Goal: Transaction & Acquisition: Purchase product/service

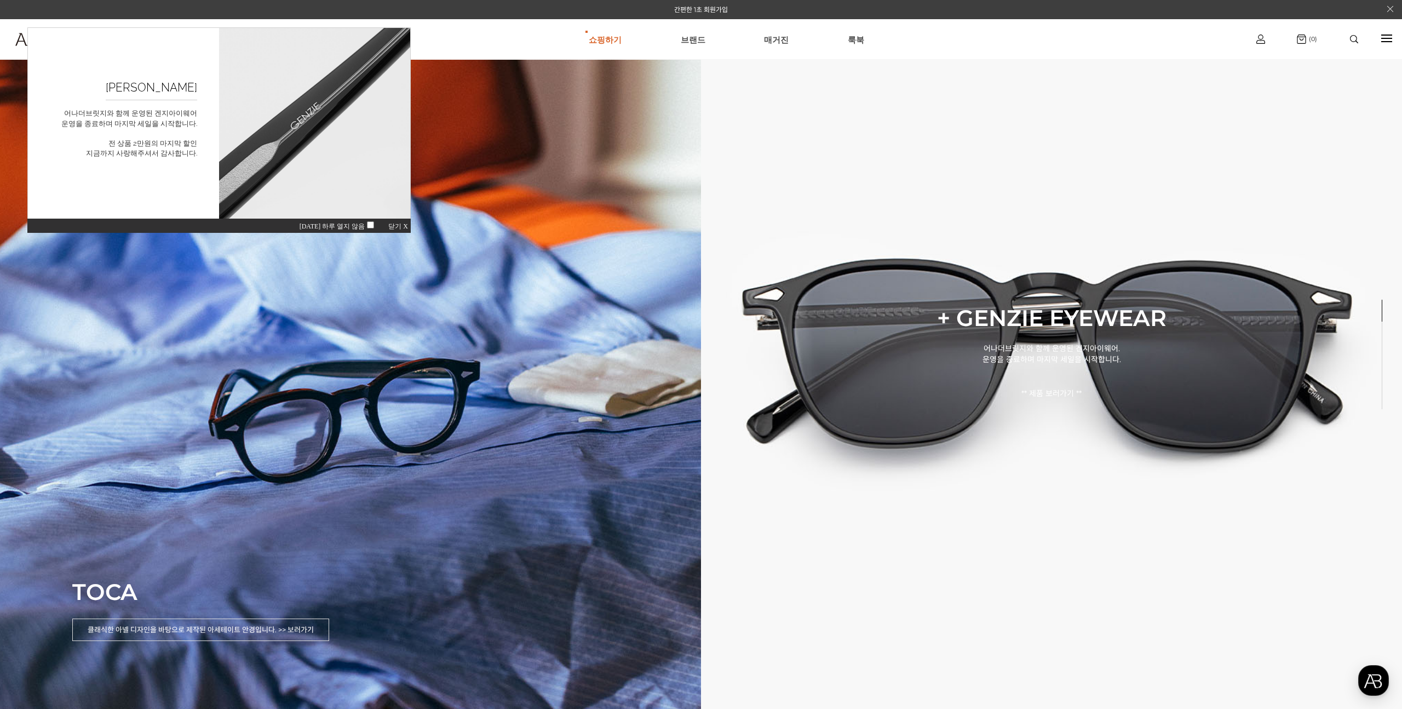
click at [406, 225] on span "닫기 X" at bounding box center [398, 226] width 20 height 8
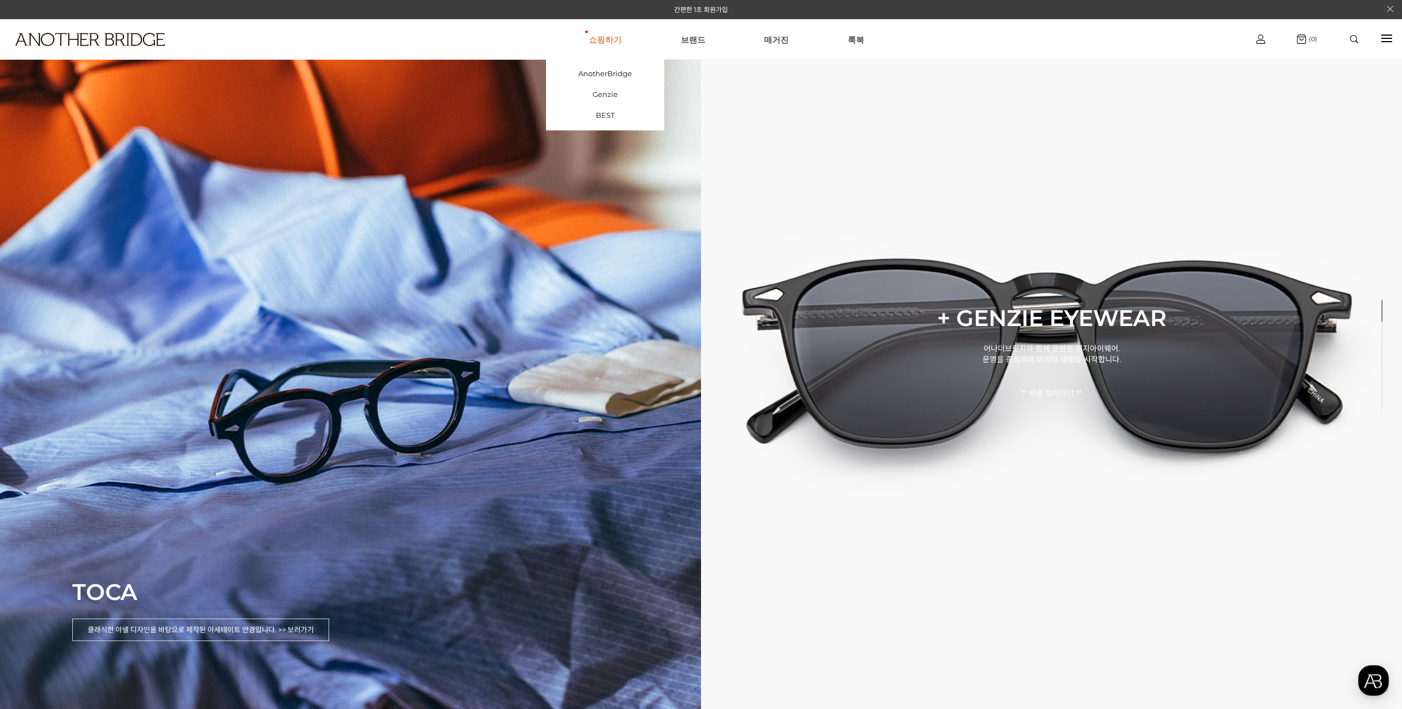
click at [604, 40] on link "쇼핑하기" at bounding box center [605, 39] width 33 height 39
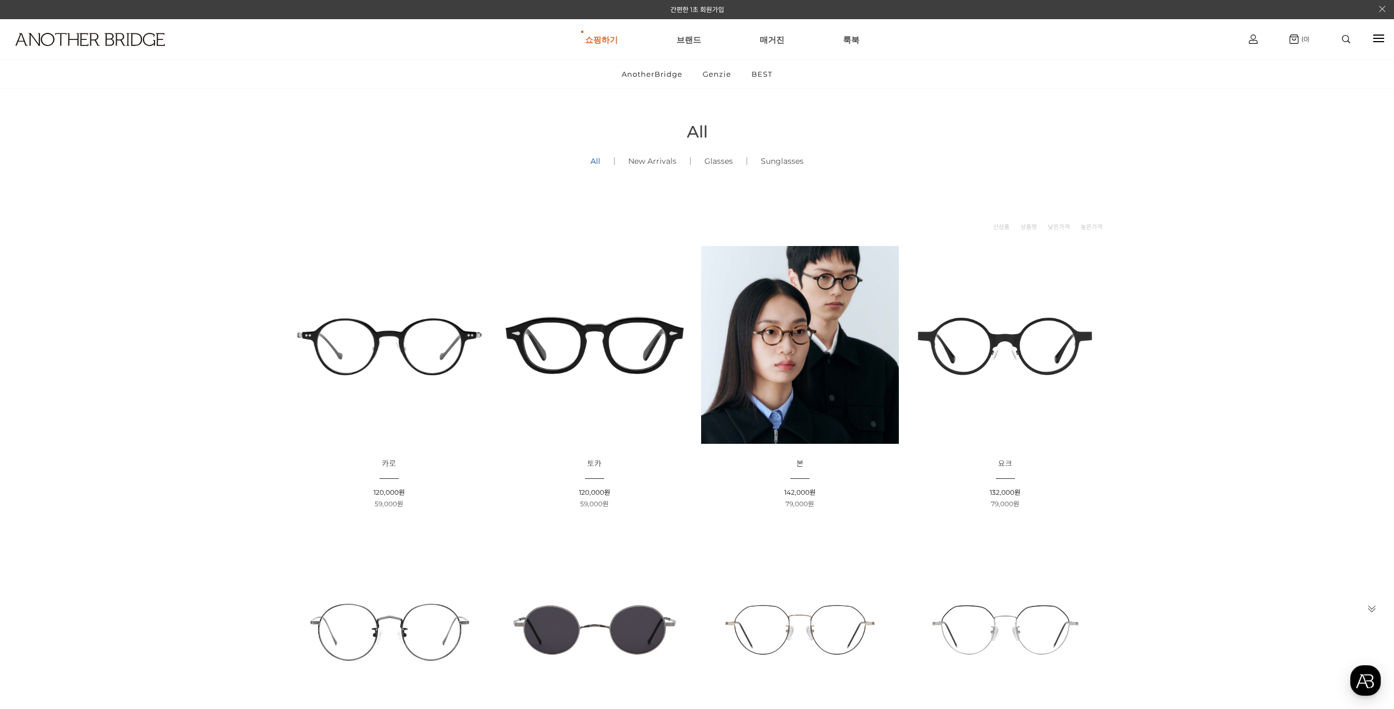
click at [573, 312] on img at bounding box center [595, 345] width 198 height 198
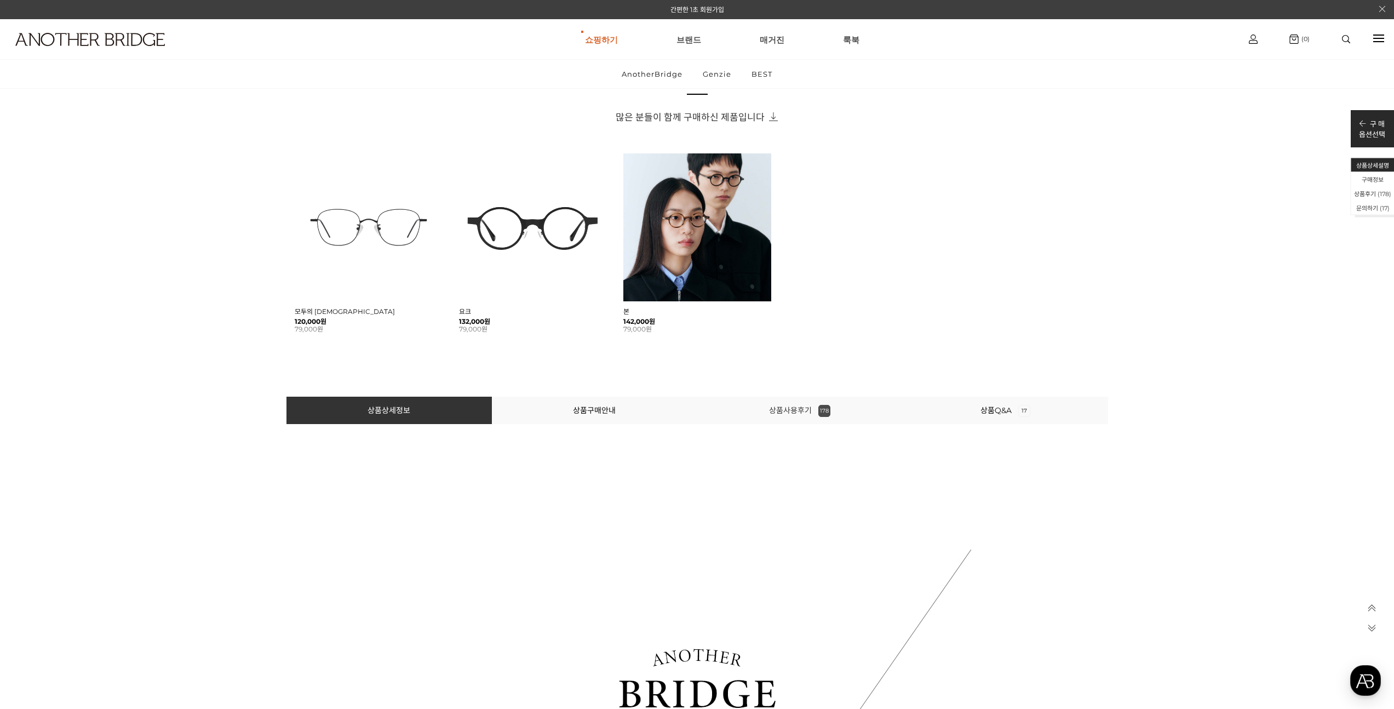
click at [788, 408] on link "상품사용후기 178" at bounding box center [799, 410] width 61 height 10
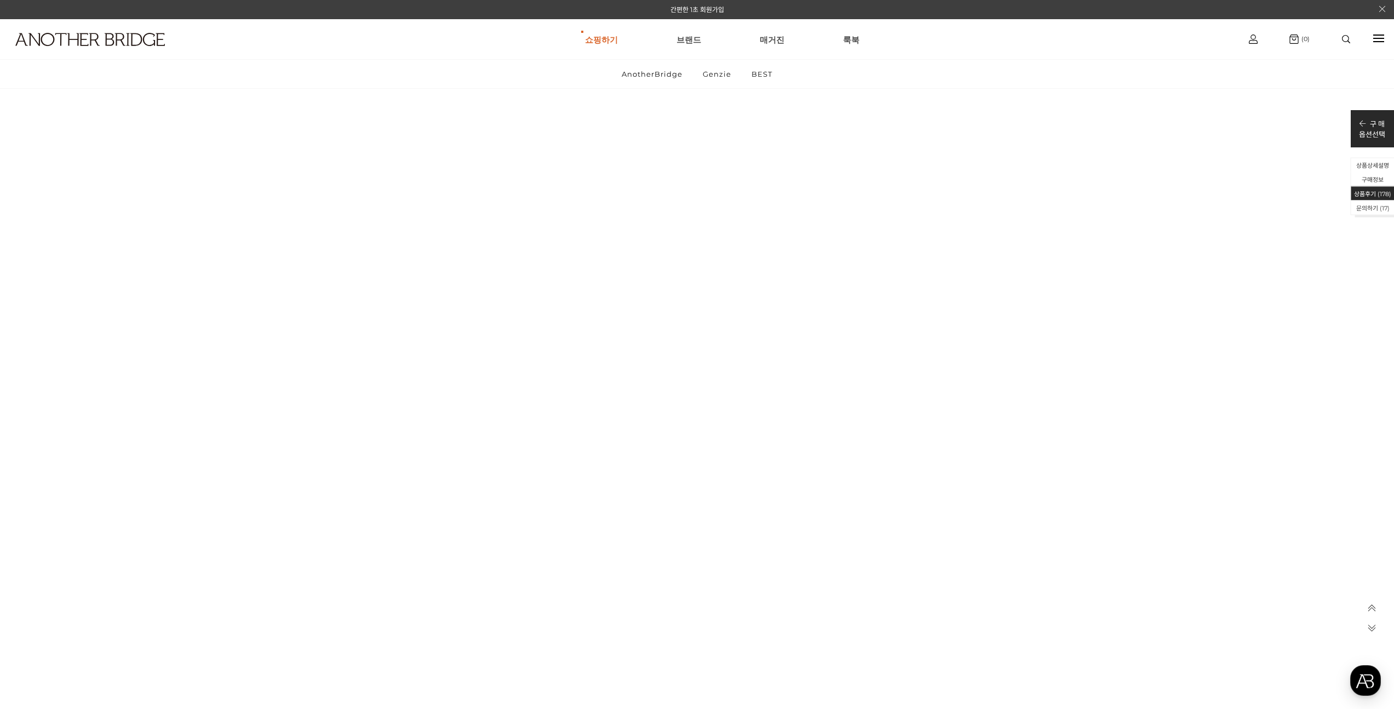
scroll to position [24418, 0]
